Goal: Task Accomplishment & Management: Use online tool/utility

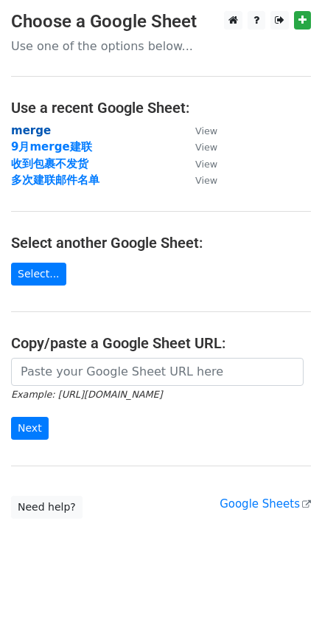
click at [35, 129] on strong "merge" at bounding box center [31, 130] width 40 height 13
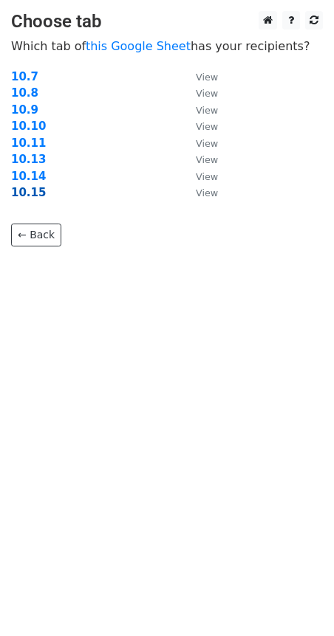
click at [32, 191] on strong "10.15" at bounding box center [28, 192] width 35 height 13
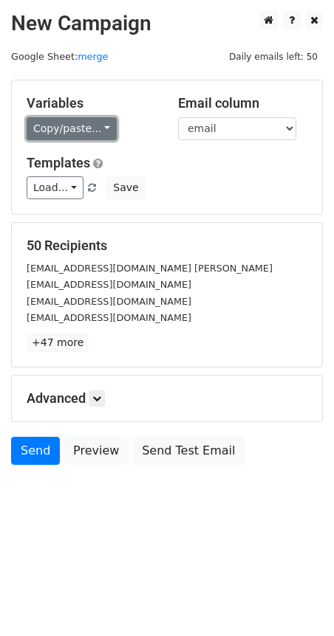
click at [59, 125] on link "Copy/paste..." at bounding box center [72, 128] width 90 height 23
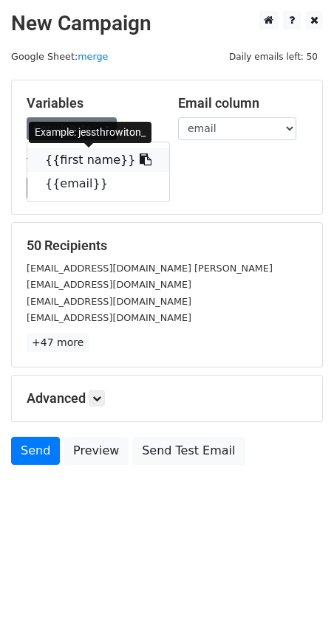
click at [65, 153] on link "{{first name}}" at bounding box center [98, 160] width 142 height 24
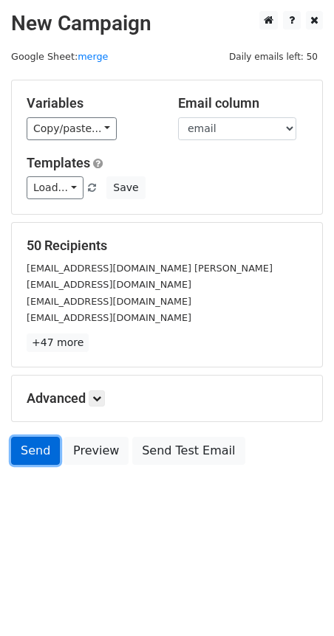
click at [35, 437] on link "Send" at bounding box center [35, 451] width 49 height 28
